Goal: Task Accomplishment & Management: Manage account settings

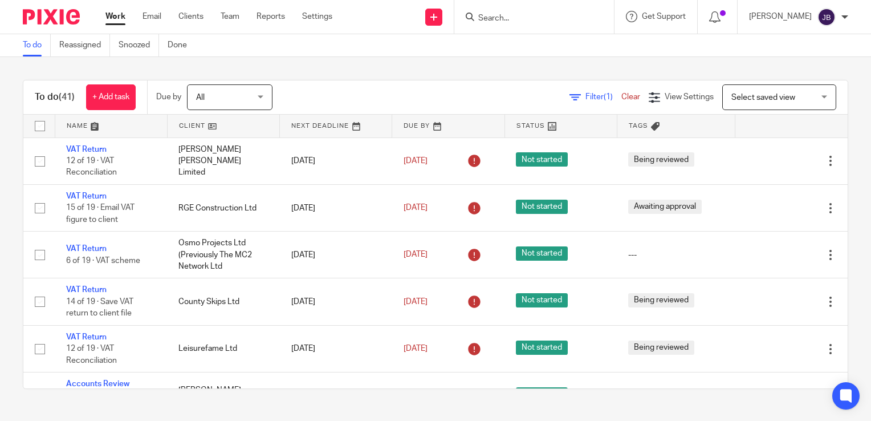
click at [118, 15] on link "Work" at bounding box center [115, 16] width 20 height 11
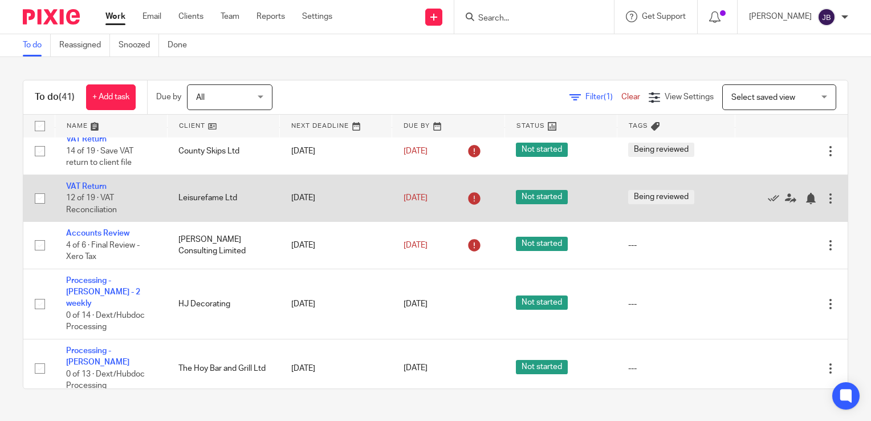
scroll to position [171, 0]
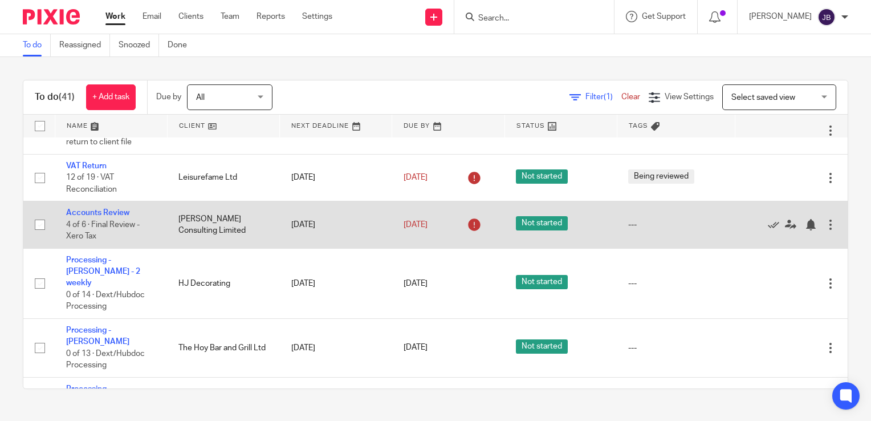
click at [113, 209] on td "Accounts Review 4 of 6 · Final Review - Xero Tax" at bounding box center [111, 224] width 112 height 47
click at [112, 214] on link "Accounts Review" at bounding box center [97, 213] width 63 height 8
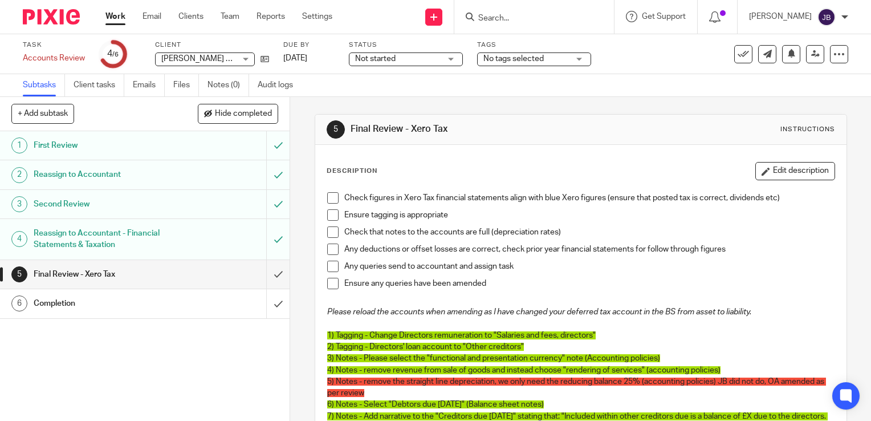
click at [119, 15] on link "Work" at bounding box center [115, 16] width 20 height 11
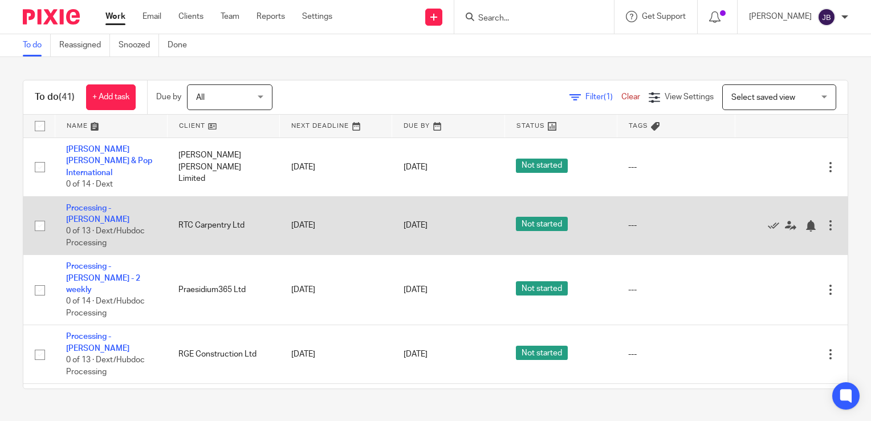
scroll to position [798, 0]
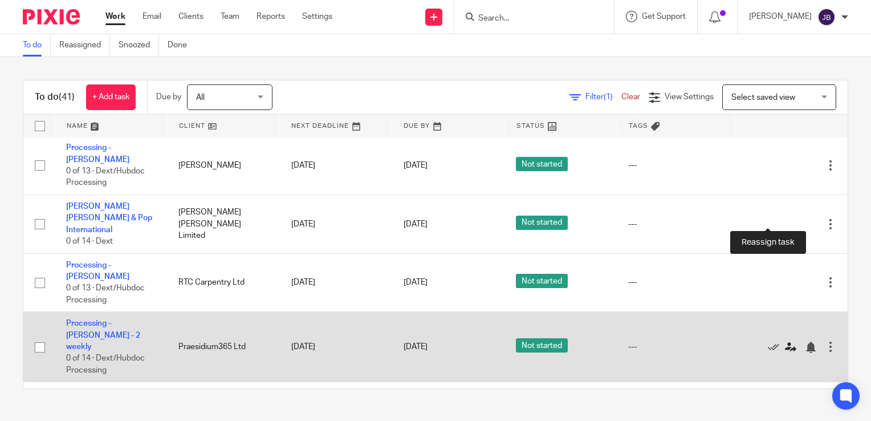
click at [785, 341] on icon at bounding box center [790, 346] width 11 height 11
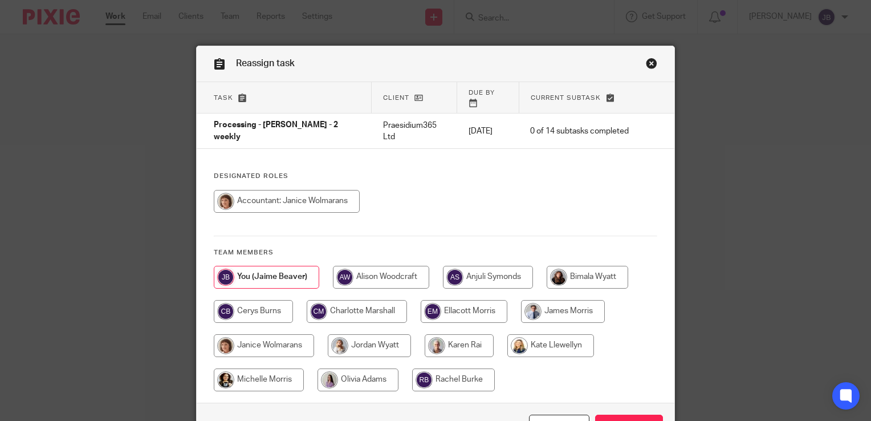
click at [269, 334] on input "radio" at bounding box center [264, 345] width 100 height 23
radio input "true"
click at [611, 416] on input "Reassign" at bounding box center [629, 426] width 68 height 25
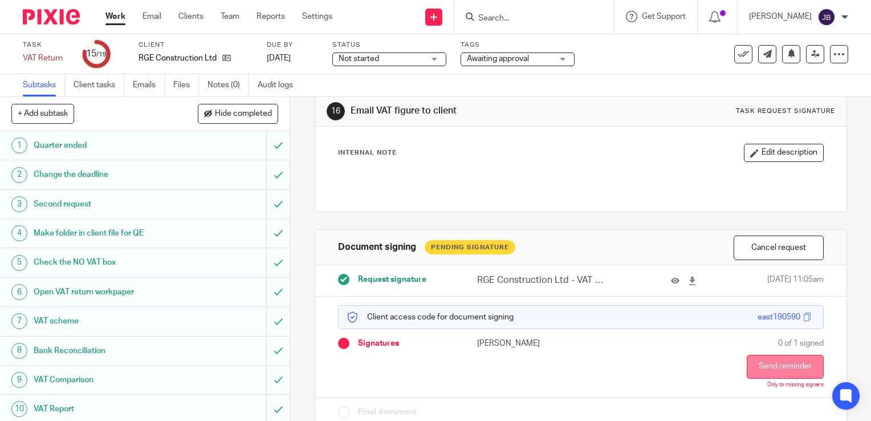
scroll to position [46, 0]
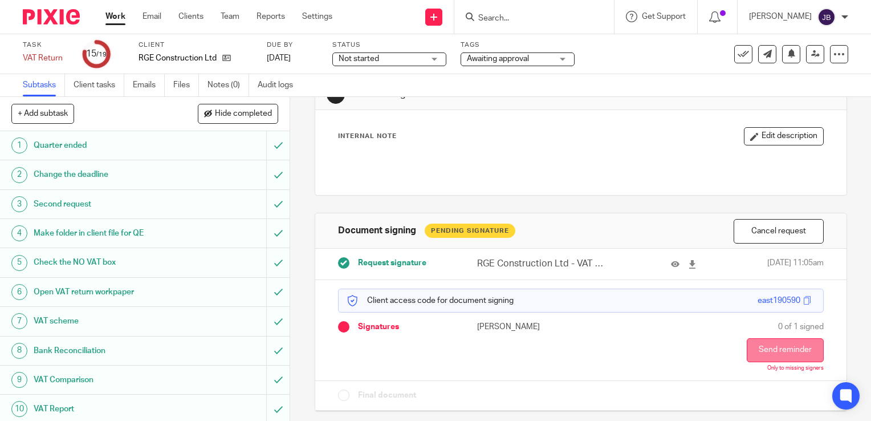
click at [766, 349] on button "Send reminder" at bounding box center [785, 350] width 77 height 24
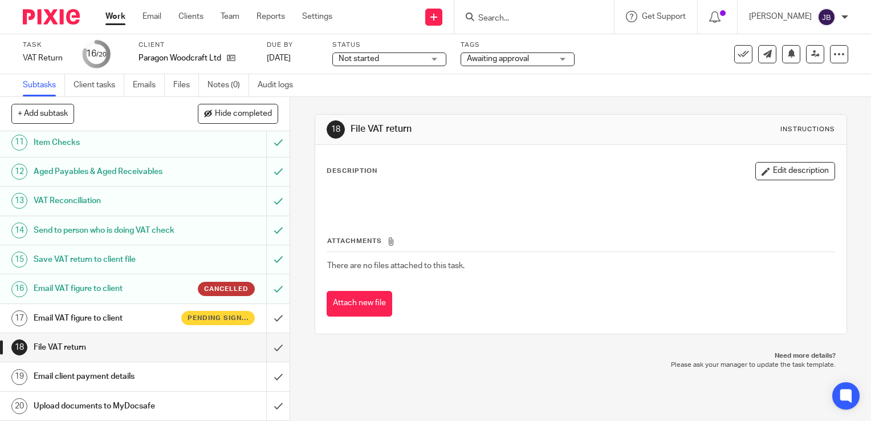
scroll to position [305, 0]
click at [118, 318] on h1 "Email VAT figure to client" at bounding box center [108, 318] width 148 height 17
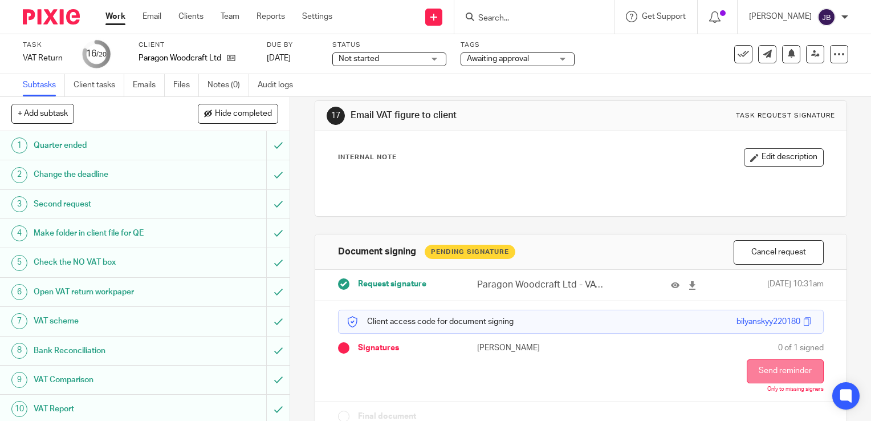
scroll to position [46, 0]
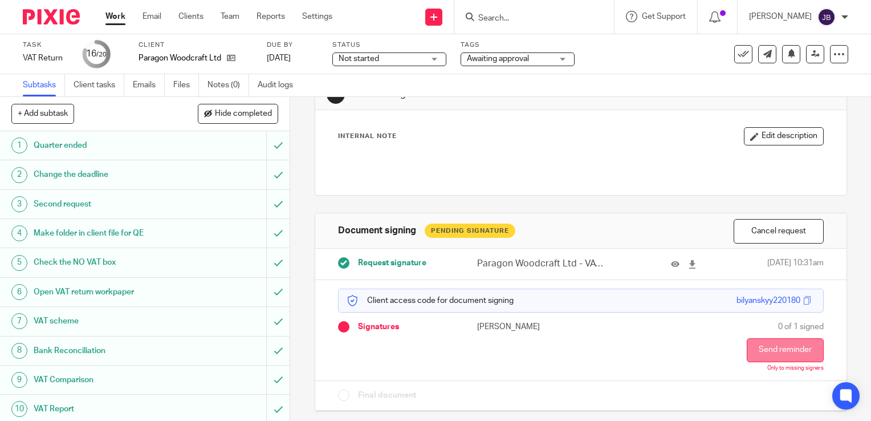
click at [780, 345] on button "Send reminder" at bounding box center [785, 350] width 77 height 24
